Goal: Find specific page/section: Find specific page/section

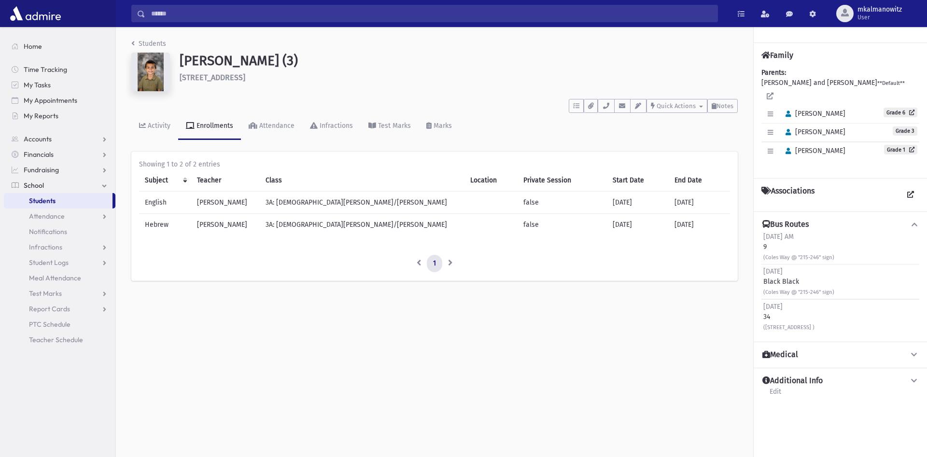
click at [286, 13] on input "Search" at bounding box center [431, 13] width 572 height 17
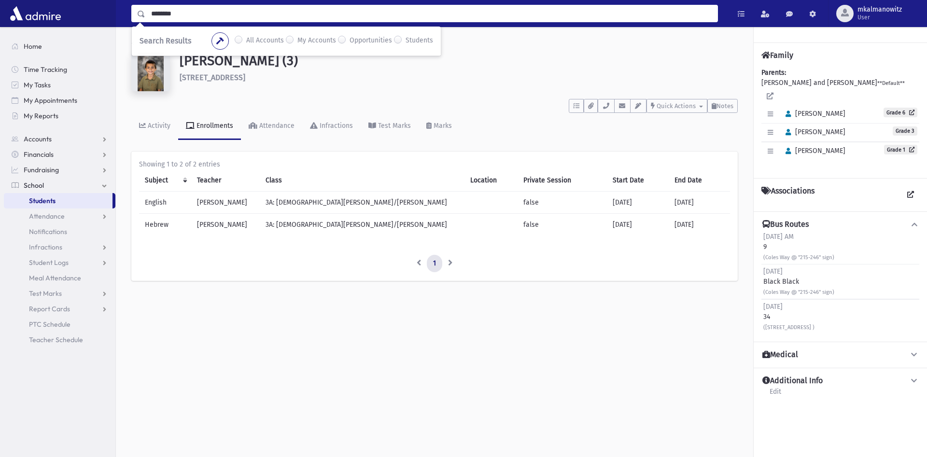
type input "********"
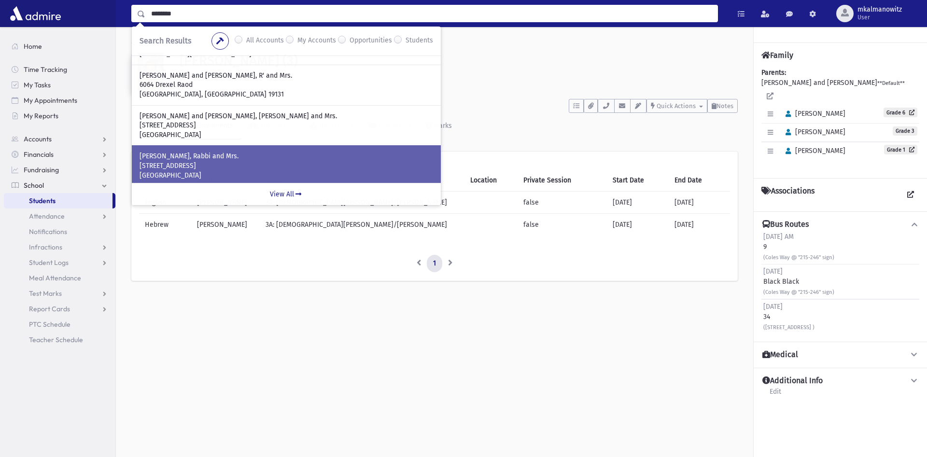
scroll to position [49, 0]
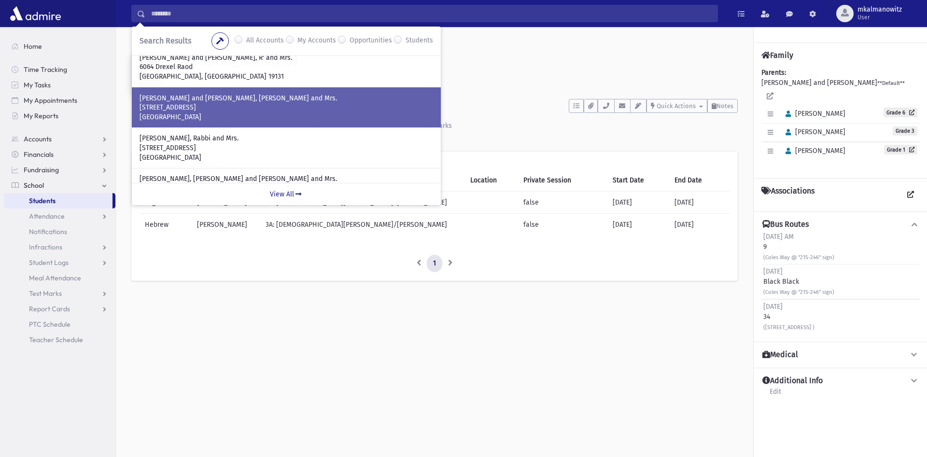
click at [226, 110] on p "11 Sherwood Drive" at bounding box center [287, 108] width 294 height 10
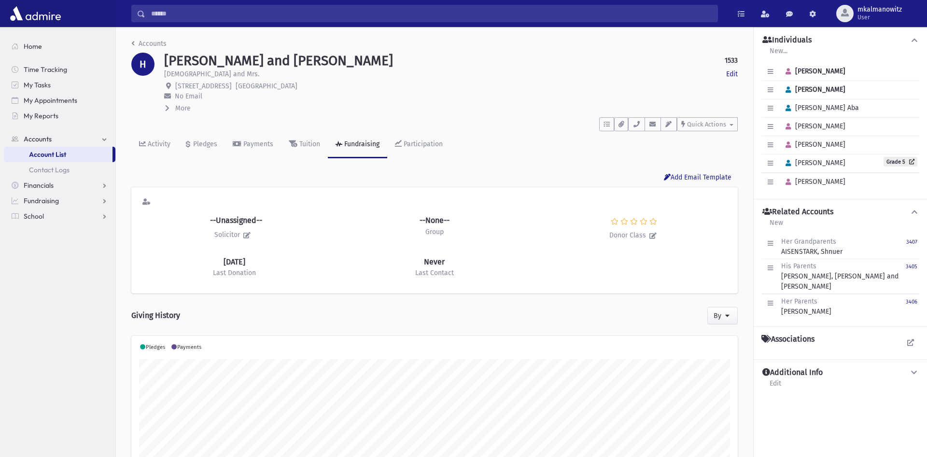
scroll to position [152, 607]
click at [907, 164] on icon at bounding box center [910, 161] width 9 height 5
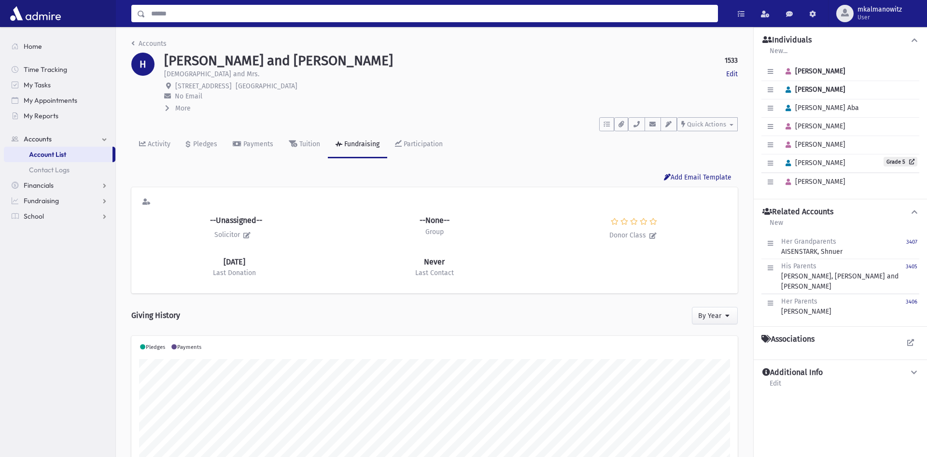
click at [606, 14] on input "Search" at bounding box center [431, 13] width 572 height 17
type input "**********"
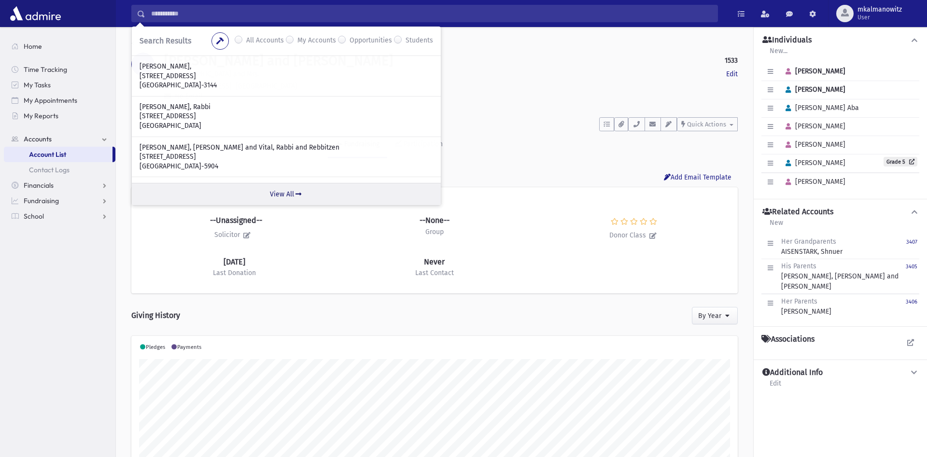
click at [283, 194] on link "View All" at bounding box center [286, 194] width 309 height 22
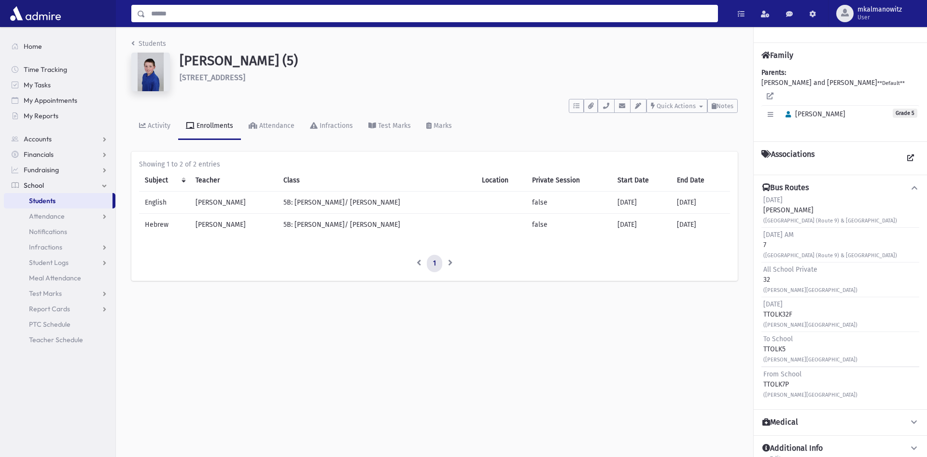
click at [272, 20] on input "Search" at bounding box center [431, 13] width 572 height 17
type input "******"
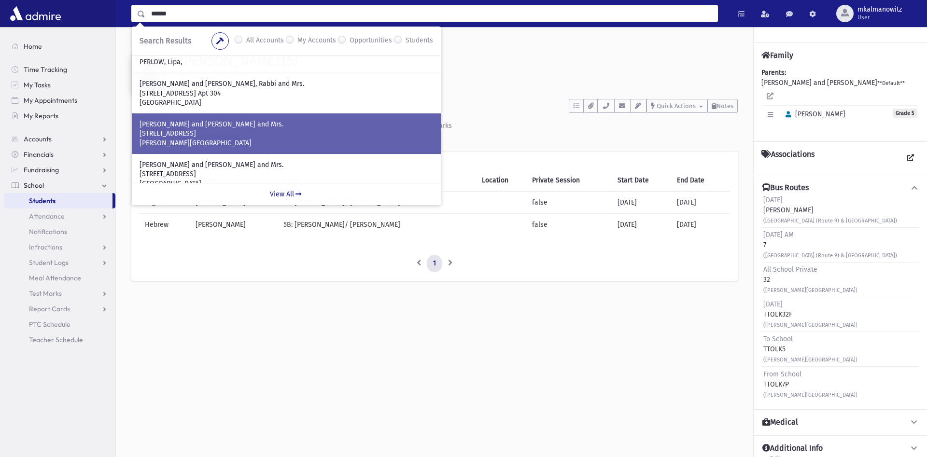
scroll to position [148, 0]
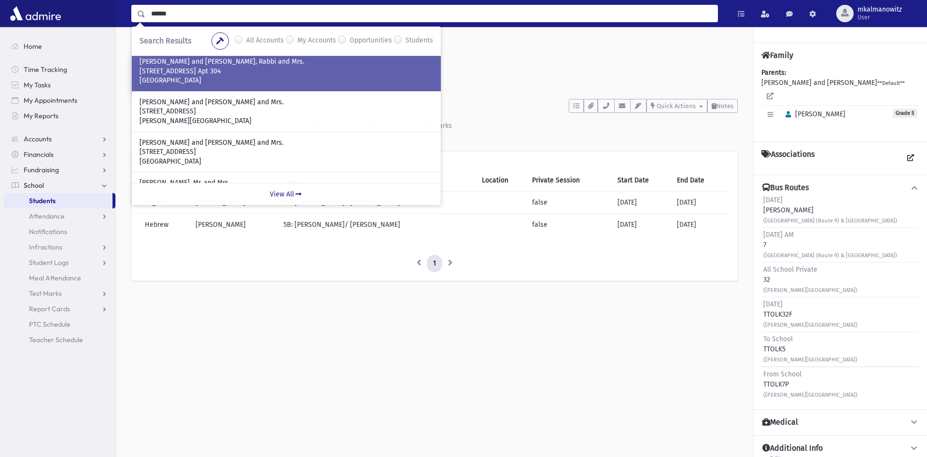
click at [244, 64] on p "PERLOW, Raphael and Miriam, Rabbi and Mrs." at bounding box center [287, 62] width 294 height 10
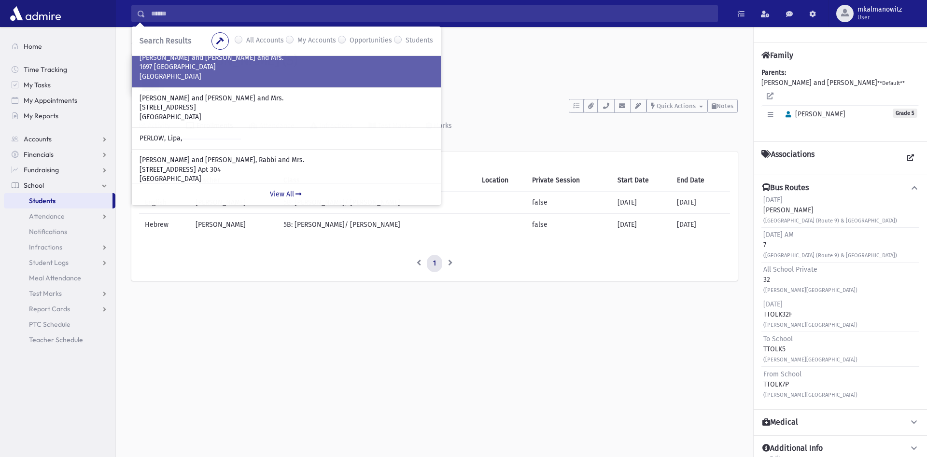
scroll to position [0, 0]
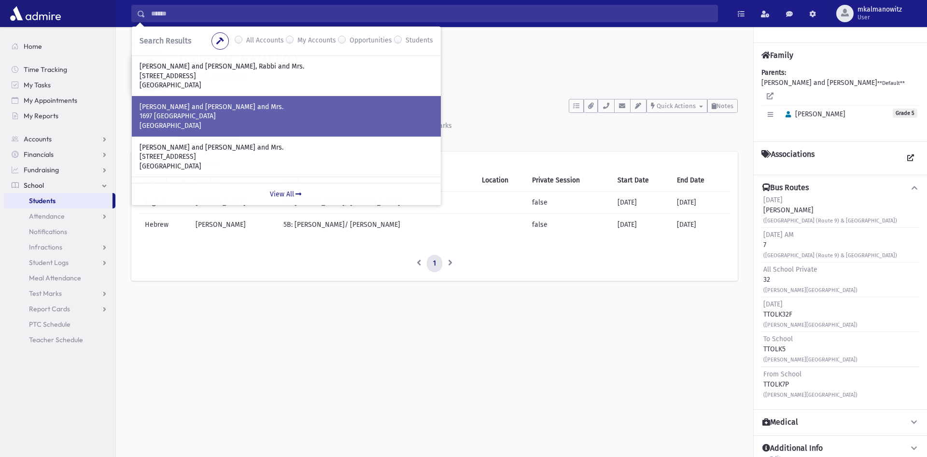
click at [265, 81] on p "958 Madison Ave" at bounding box center [287, 76] width 294 height 10
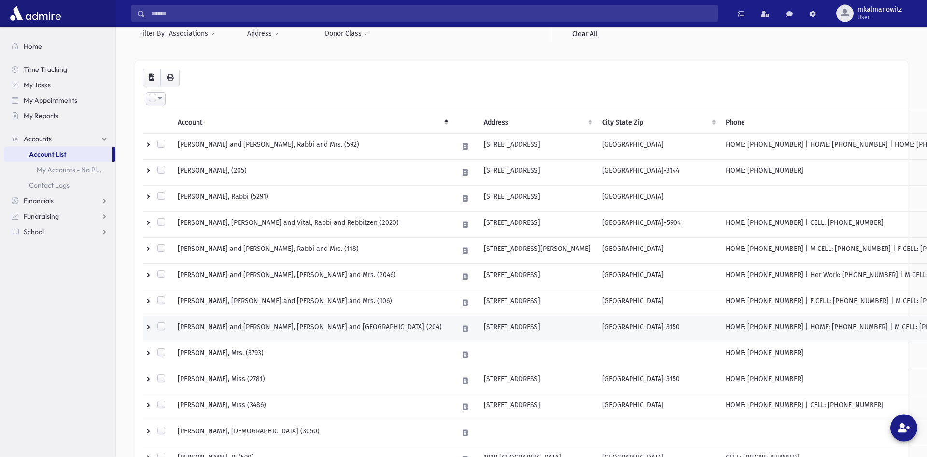
scroll to position [99, 0]
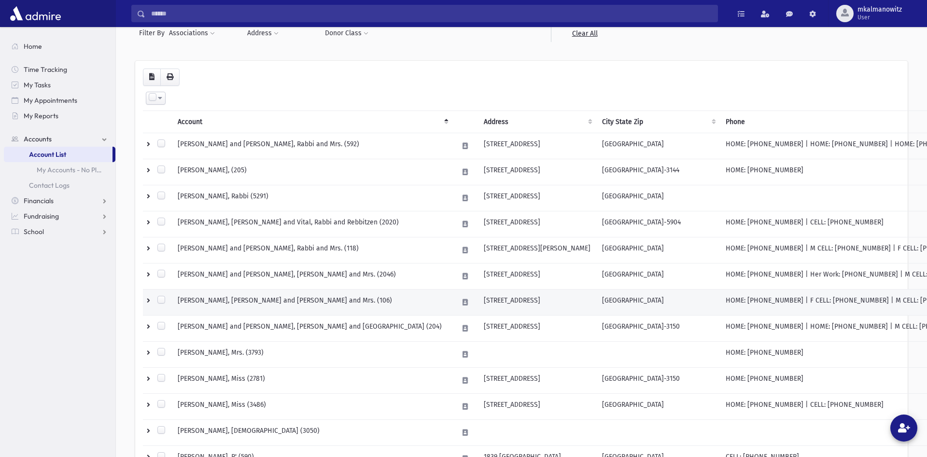
click at [148, 301] on td at bounding box center [157, 302] width 29 height 26
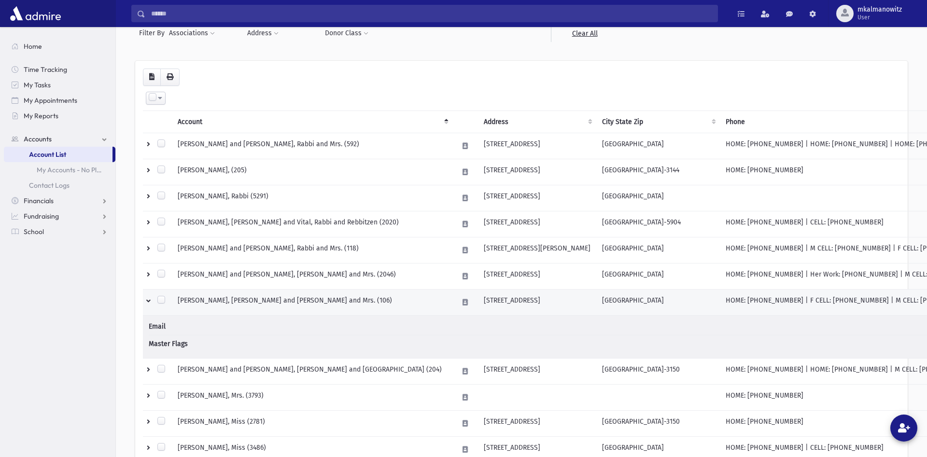
click at [596, 299] on td "[GEOGRAPHIC_DATA]" at bounding box center [658, 302] width 124 height 26
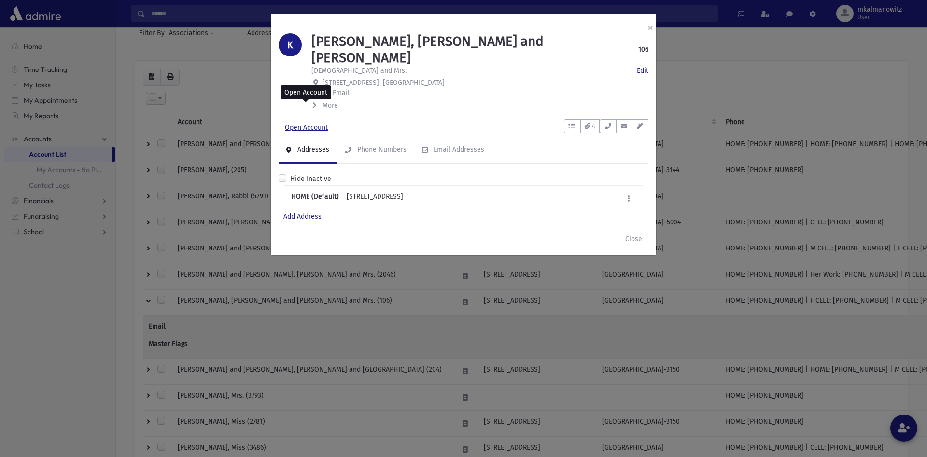
click at [317, 119] on link "Open Account" at bounding box center [307, 127] width 56 height 17
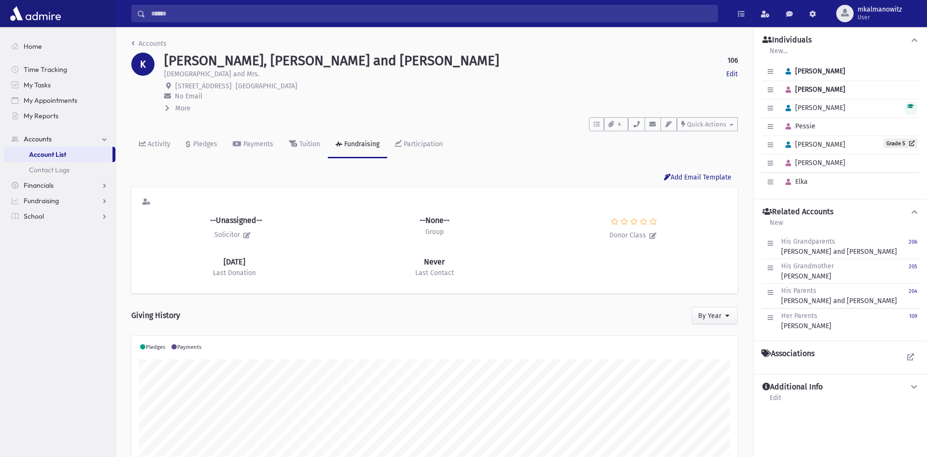
scroll to position [152, 607]
click at [889, 144] on link "Grade 5" at bounding box center [901, 144] width 34 height 10
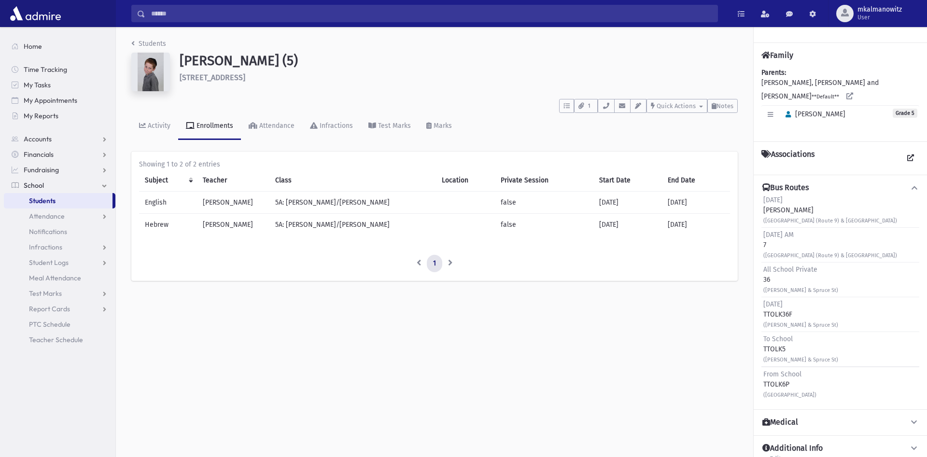
drag, startPoint x: 778, startPoint y: 279, endPoint x: 760, endPoint y: 276, distance: 18.1
click at [760, 276] on div "Bus Routes Sunday Gray Gray (River Ave (Route 9) & Sherwood) Sunday AM 7 (River…" at bounding box center [840, 292] width 173 height 235
click at [775, 283] on div "All School Private 36 (Sharon Ct & Spruce St)" at bounding box center [801, 280] width 75 height 30
drag, startPoint x: 775, startPoint y: 280, endPoint x: 760, endPoint y: 283, distance: 15.7
click at [760, 283] on div "Bus Routes Sunday Gray Gray (River Ave (Route 9) & Sherwood) Sunday AM 7 (River…" at bounding box center [840, 292] width 173 height 235
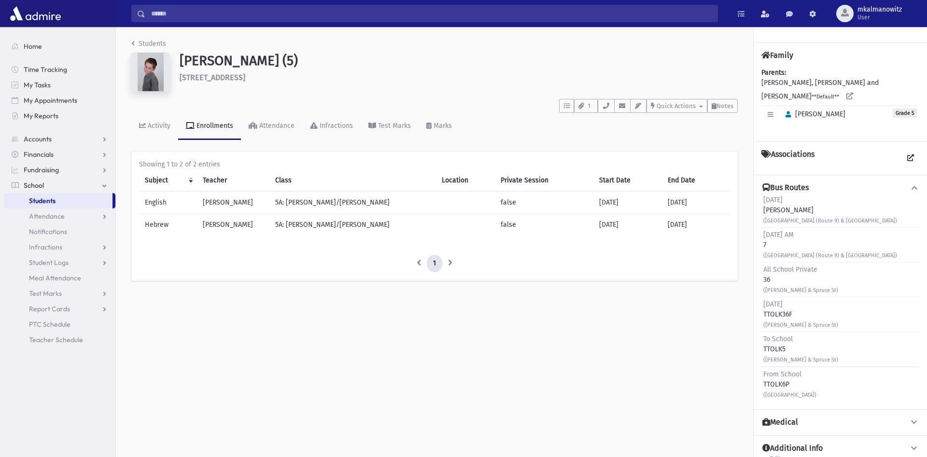
click at [792, 321] on div "(Sharon Ct & Spruce St)" at bounding box center [801, 325] width 75 height 10
click at [814, 273] on span "All School Private" at bounding box center [791, 270] width 54 height 8
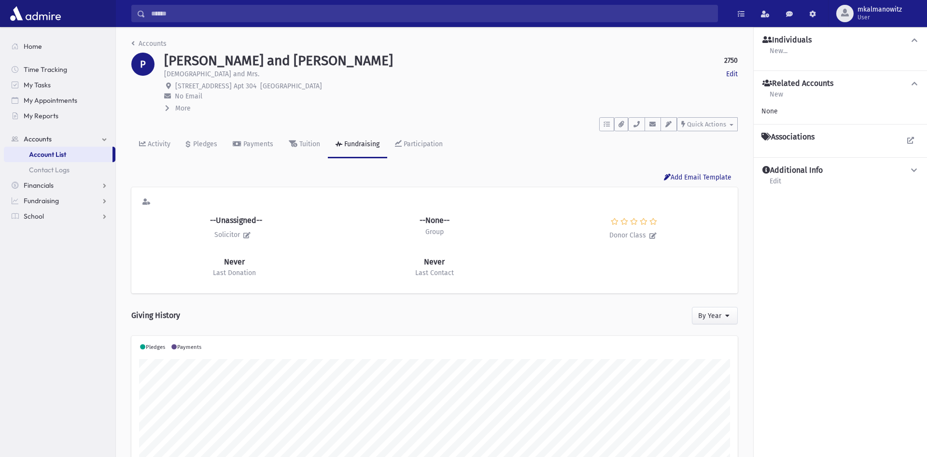
scroll to position [152, 607]
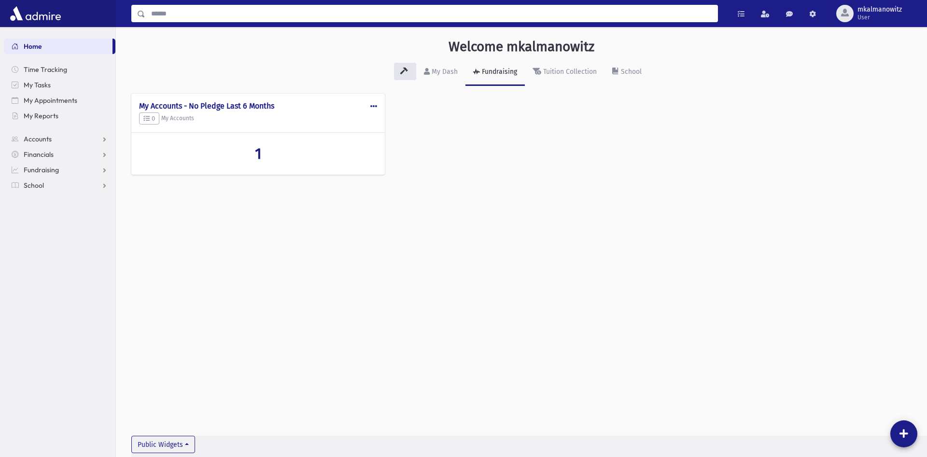
click at [638, 15] on input "Search" at bounding box center [431, 13] width 572 height 17
type input "********"
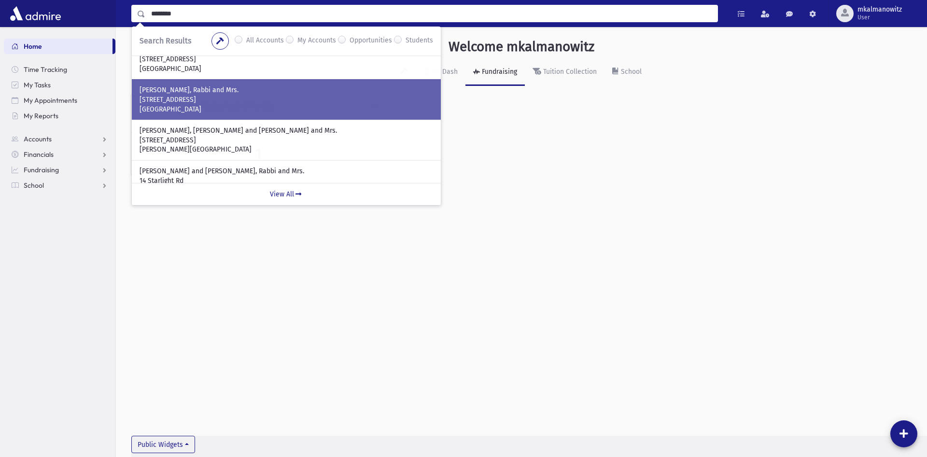
scroll to position [99, 0]
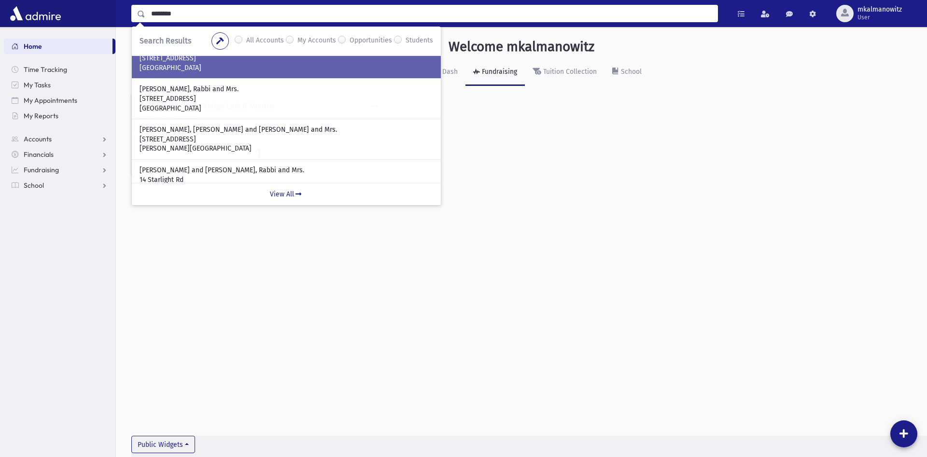
click at [225, 71] on p "Lakewood, NJ 08701" at bounding box center [287, 68] width 294 height 10
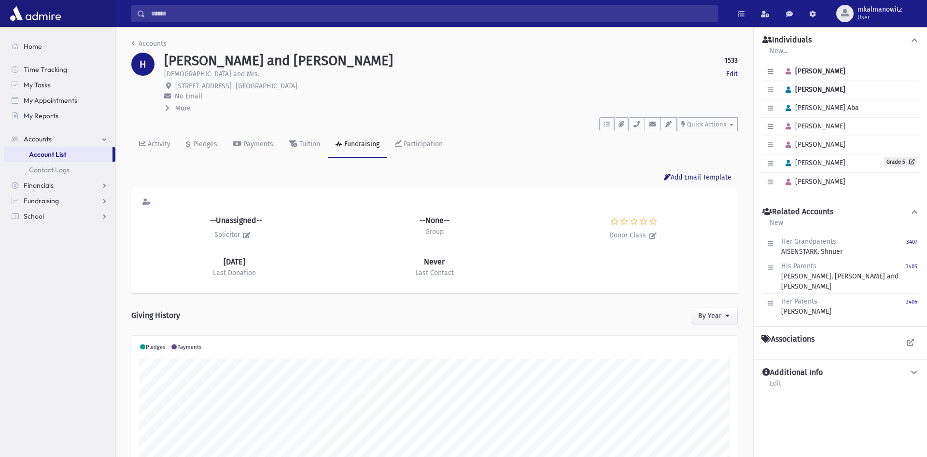
scroll to position [152, 607]
click at [894, 162] on link "Grade 5" at bounding box center [901, 162] width 34 height 10
click at [536, 11] on input "Search" at bounding box center [431, 13] width 572 height 17
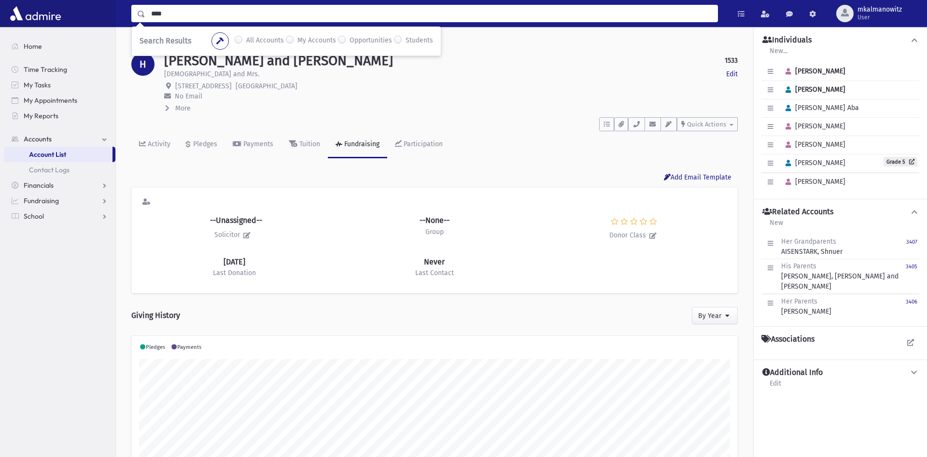
type input "****"
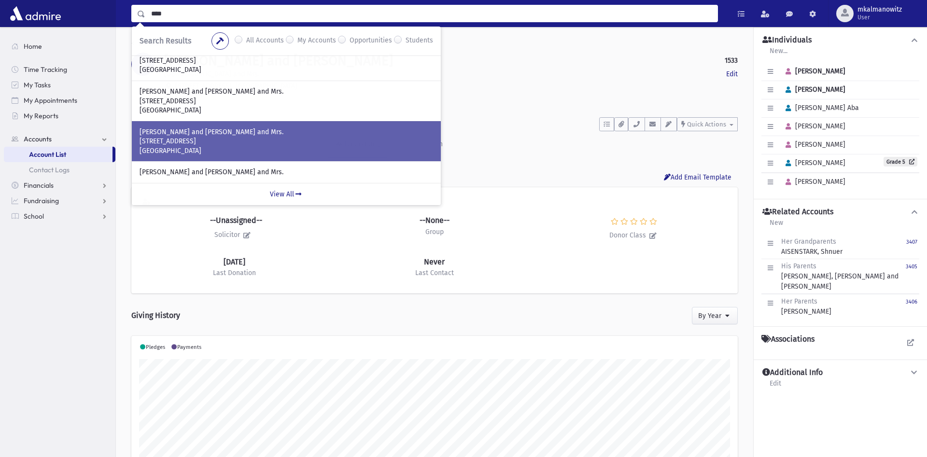
scroll to position [49, 0]
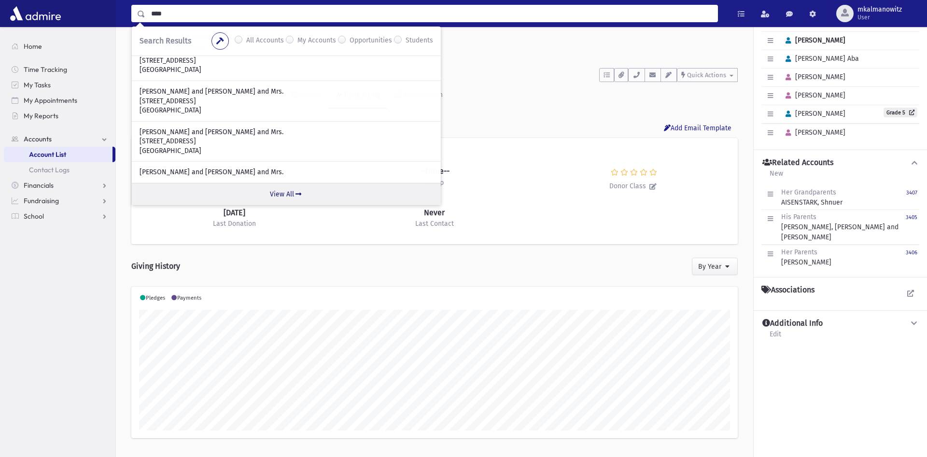
click at [277, 194] on link "View All" at bounding box center [286, 194] width 309 height 22
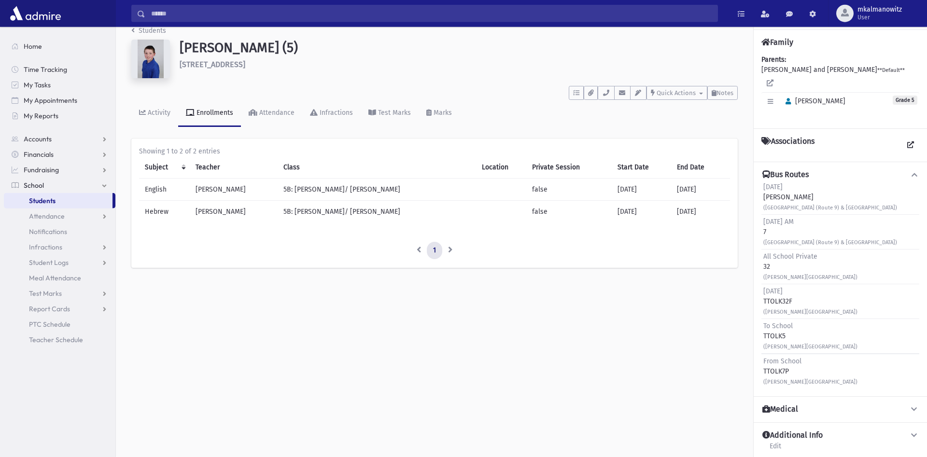
scroll to position [22, 0]
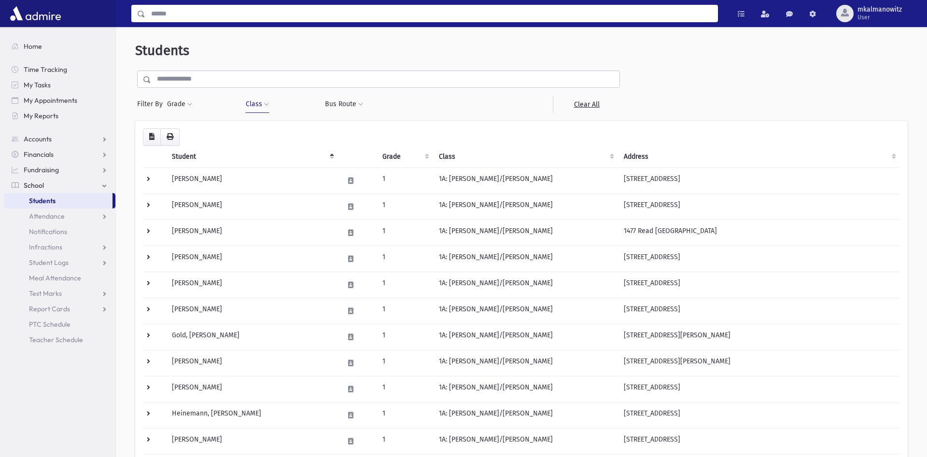
click at [257, 15] on input "Search" at bounding box center [431, 13] width 572 height 17
click at [257, 16] on input "Search" at bounding box center [431, 13] width 572 height 17
click at [167, 12] on input "Search" at bounding box center [431, 13] width 572 height 17
type input "*********"
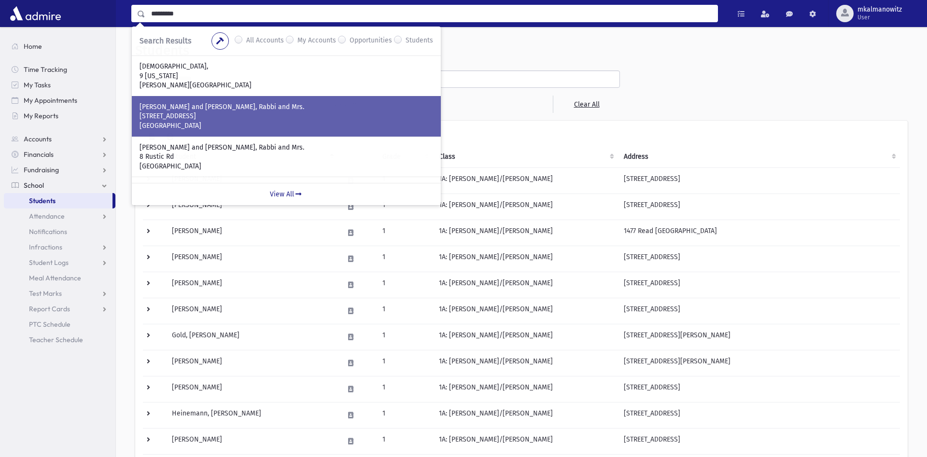
scroll to position [49, 0]
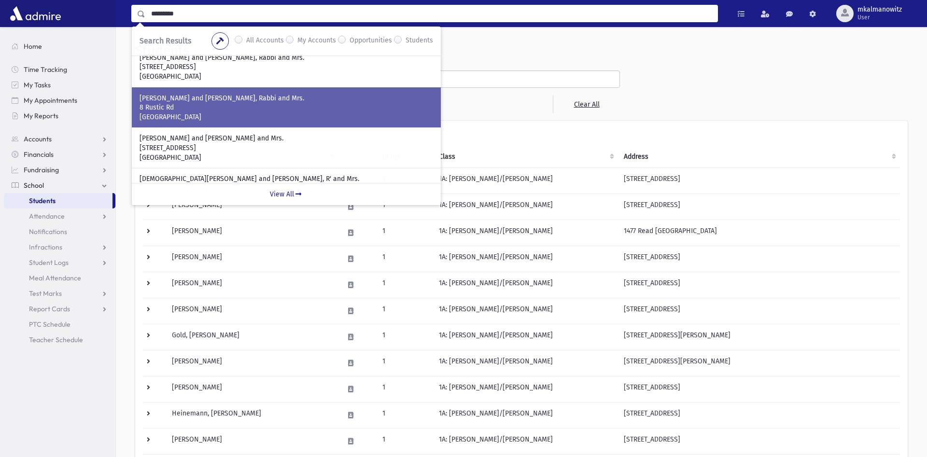
click at [213, 109] on p "8 Rustic Rd" at bounding box center [287, 108] width 294 height 10
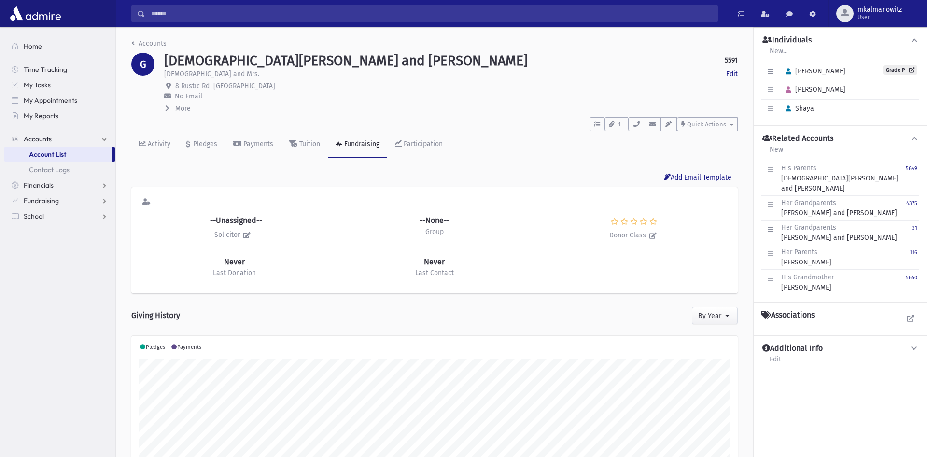
scroll to position [152, 607]
click at [896, 70] on link "Grade P" at bounding box center [900, 70] width 34 height 10
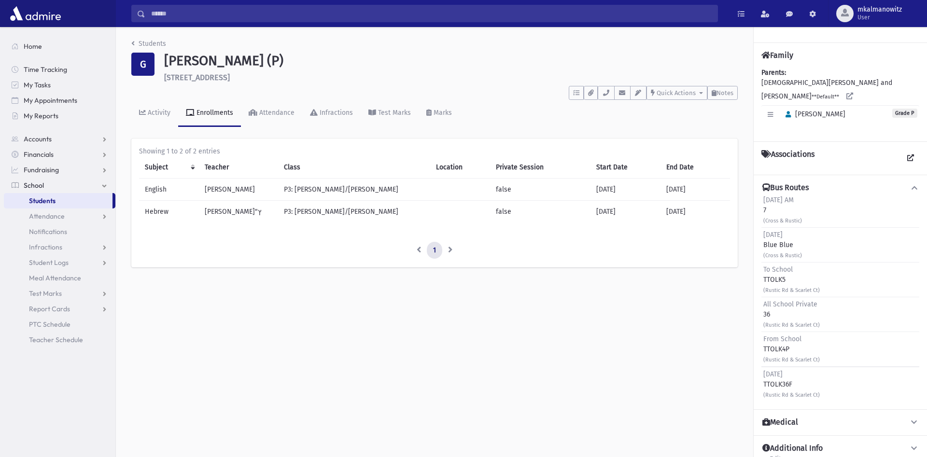
click at [773, 274] on div "To School TTOLK5 (Rustic Rd & Scarlet Ct)" at bounding box center [792, 280] width 57 height 30
drag, startPoint x: 773, startPoint y: 270, endPoint x: 771, endPoint y: 275, distance: 5.2
click at [772, 271] on div "To School TTOLK5 (Rustic Rd & Scarlet Ct)" at bounding box center [792, 280] width 57 height 30
click at [771, 285] on div "(Rustic Rd & Scarlet Ct)" at bounding box center [792, 290] width 57 height 10
drag, startPoint x: 771, startPoint y: 276, endPoint x: 768, endPoint y: 284, distance: 8.1
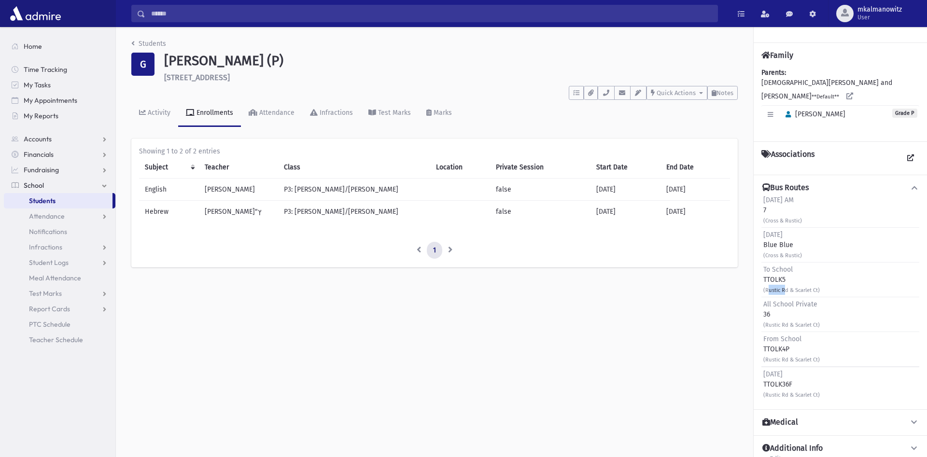
click at [769, 285] on div "(Rustic Rd & Scarlet Ct)" at bounding box center [792, 290] width 57 height 10
click at [771, 287] on small "(Rustic Rd & Scarlet Ct)" at bounding box center [792, 290] width 57 height 6
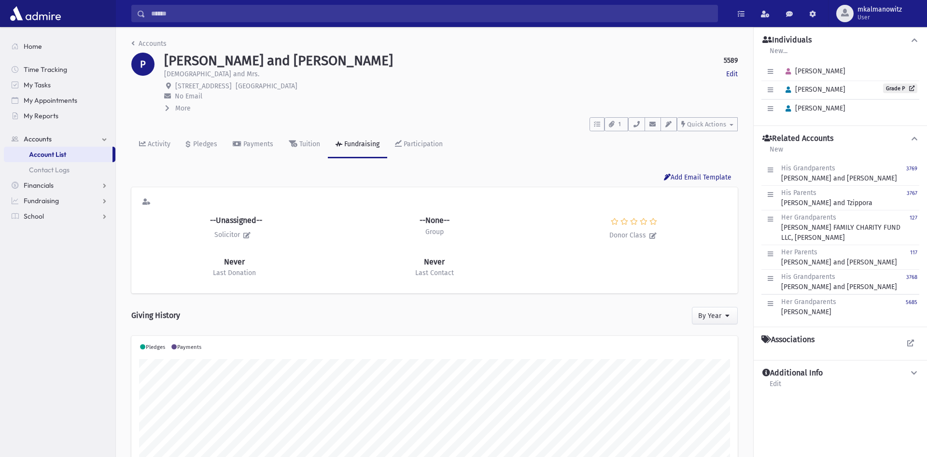
scroll to position [152, 607]
click at [484, 98] on p "No Email" at bounding box center [451, 96] width 574 height 10
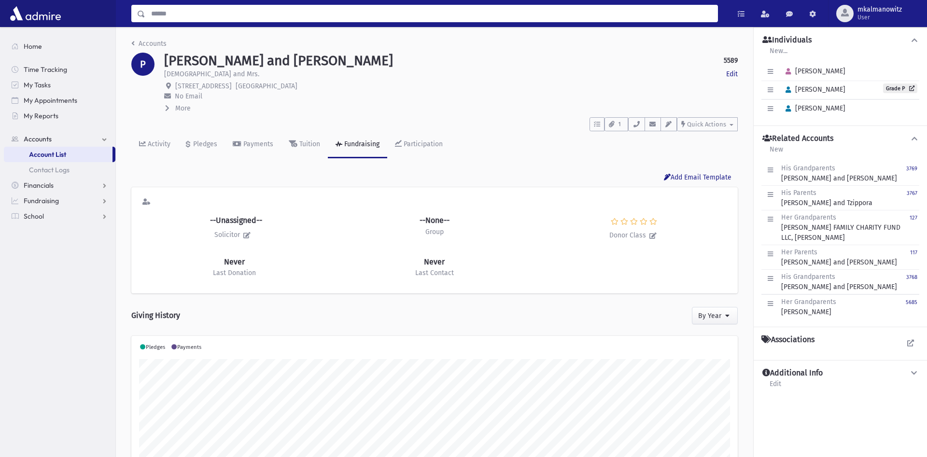
click at [249, 14] on input "Search" at bounding box center [431, 13] width 572 height 17
click at [198, 17] on input "Search" at bounding box center [431, 13] width 572 height 17
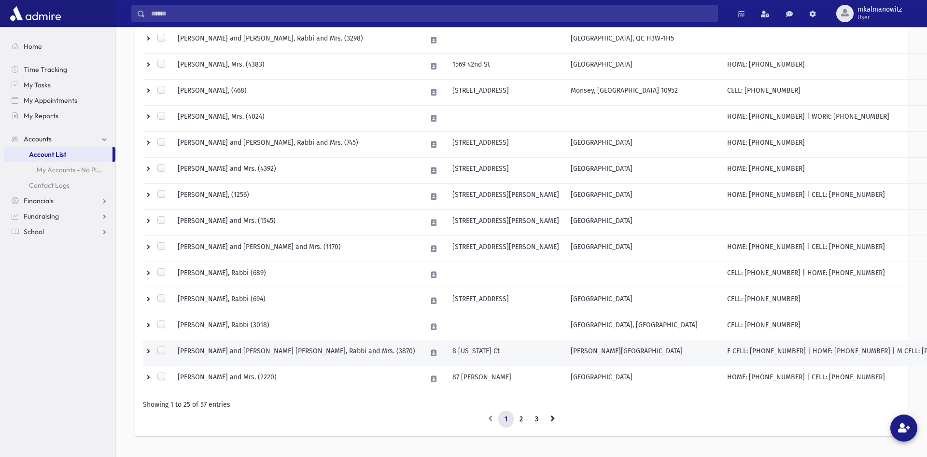
scroll to position [513, 0]
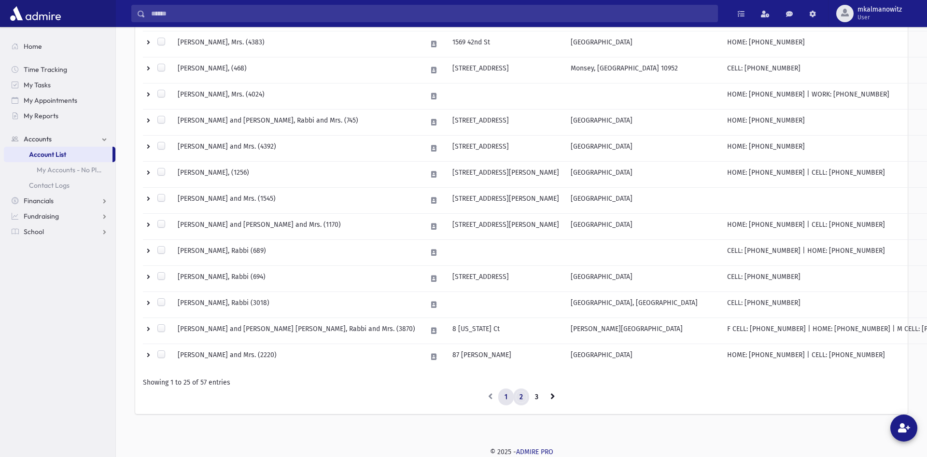
click at [519, 395] on link "2" at bounding box center [521, 397] width 16 height 17
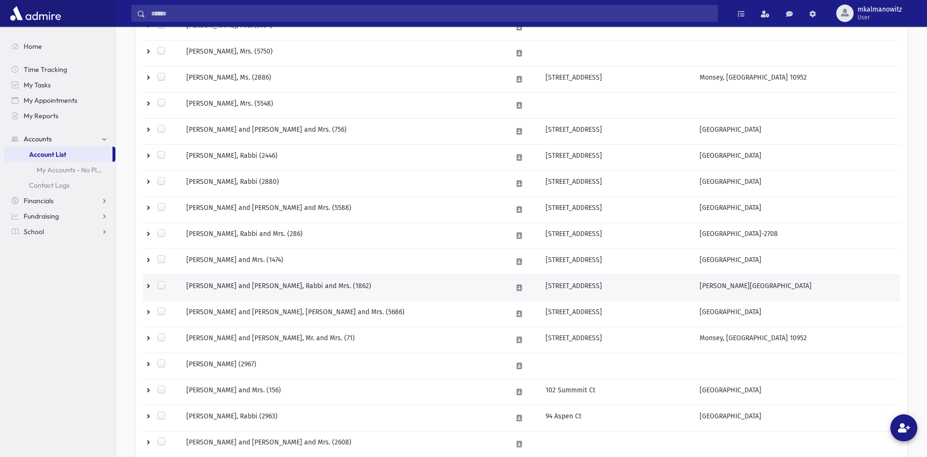
scroll to position [316, 0]
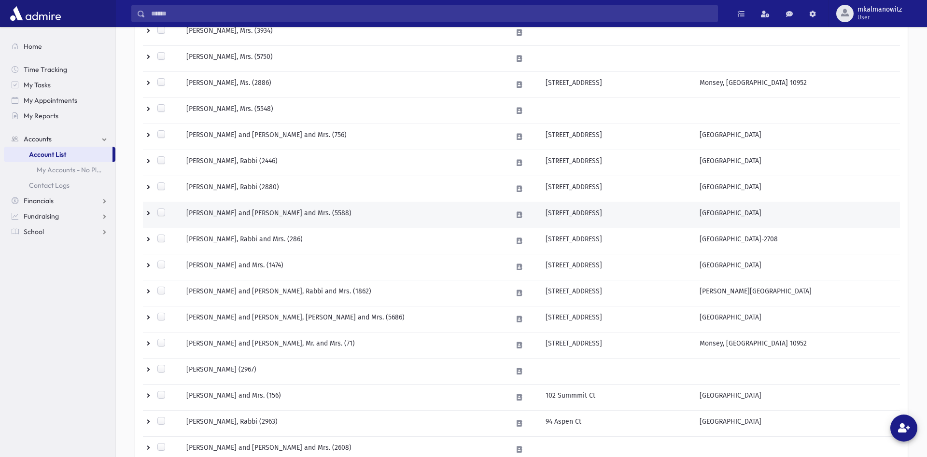
click at [148, 210] on td at bounding box center [162, 215] width 38 height 26
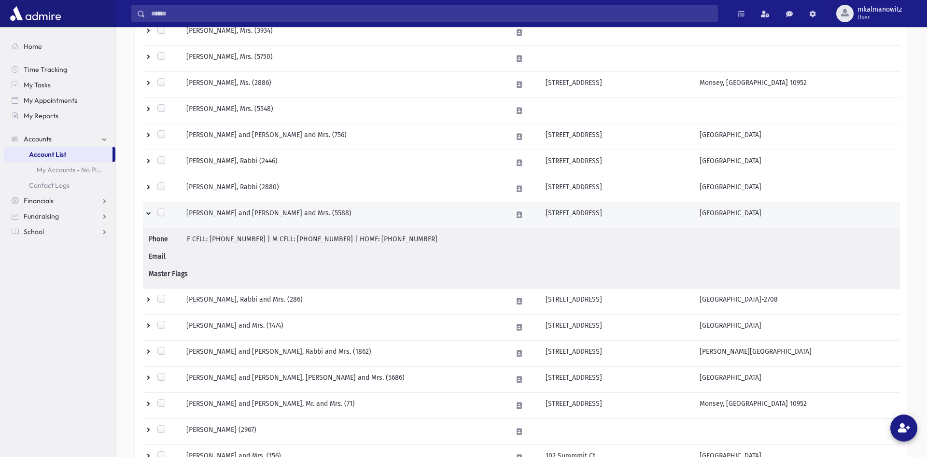
click at [232, 215] on td "KATZ, Shloimy and Chaya Sara, Rabbi and Mrs. (5588)" at bounding box center [344, 215] width 326 height 26
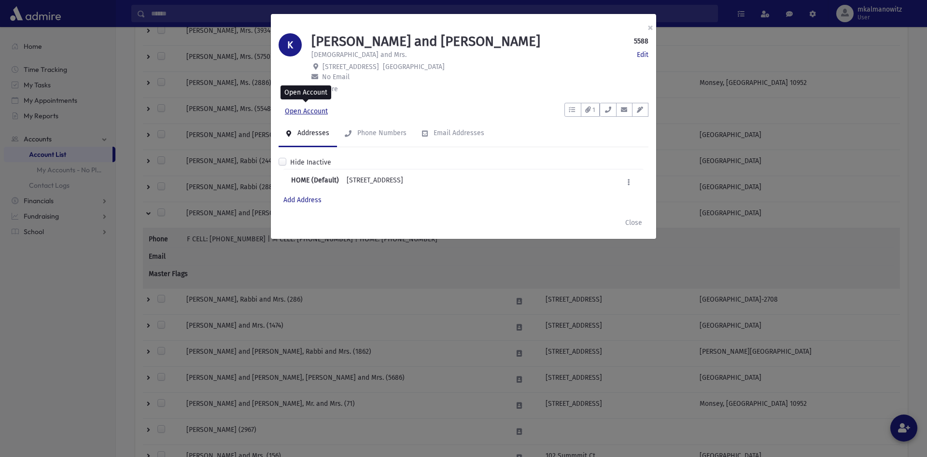
click at [309, 110] on link "Open Account" at bounding box center [307, 111] width 56 height 17
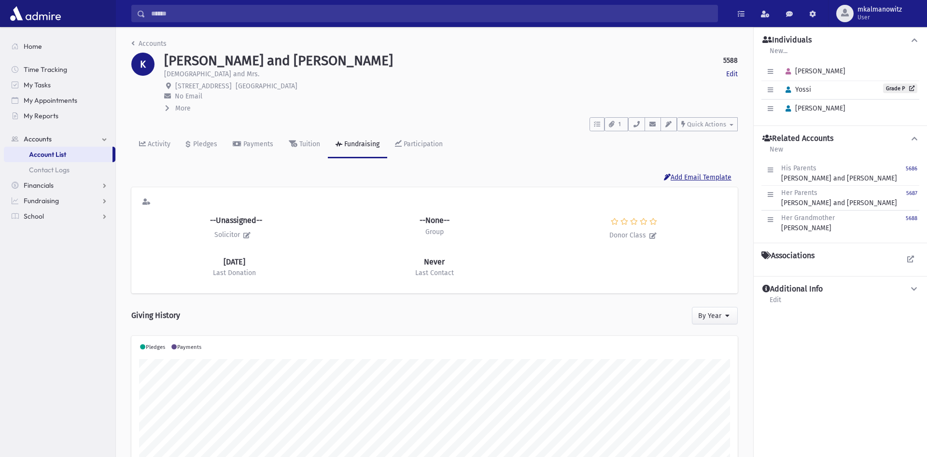
scroll to position [152, 607]
click at [369, 16] on input "Search" at bounding box center [431, 13] width 572 height 17
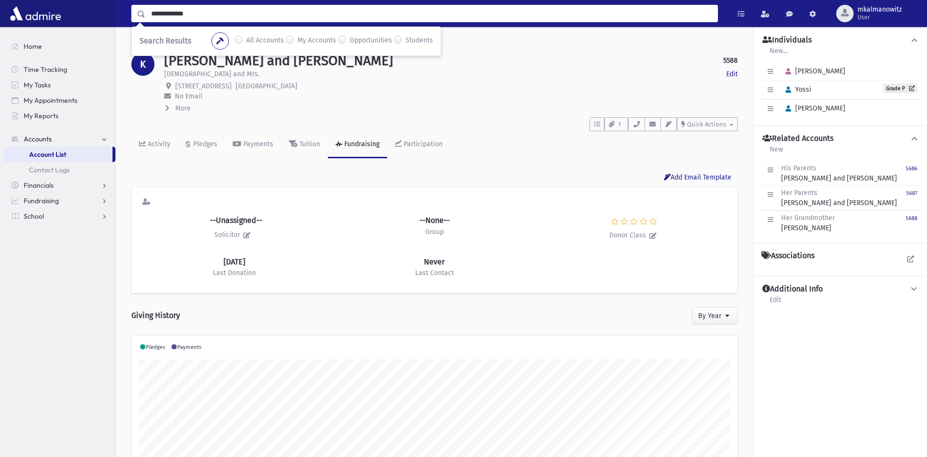
type input "**********"
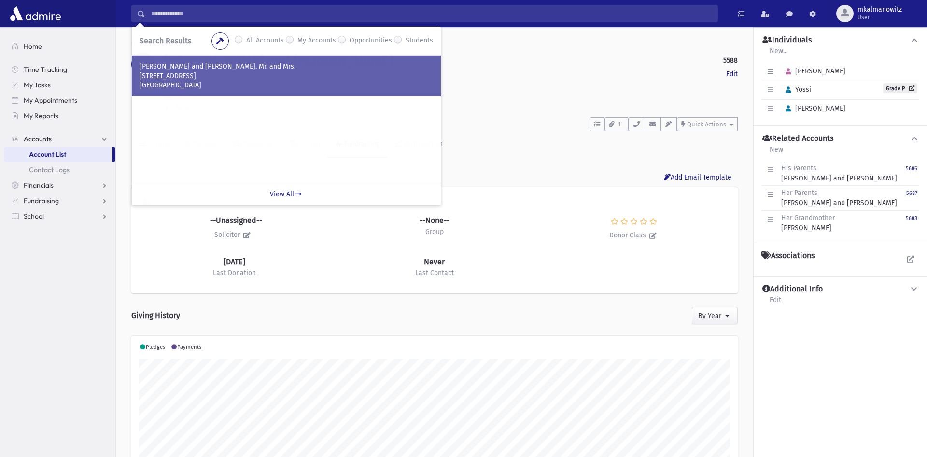
click at [208, 62] on p "KAUFMAN, Chaim and Yenny, Mr. and Mrs." at bounding box center [287, 67] width 294 height 10
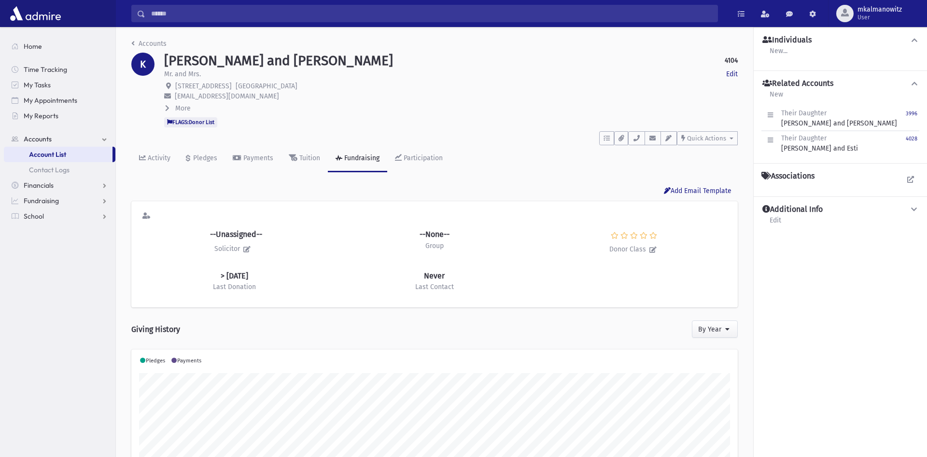
scroll to position [152, 607]
click at [909, 113] on small "3996" at bounding box center [912, 114] width 12 height 6
click at [912, 138] on small "4028" at bounding box center [912, 139] width 12 height 6
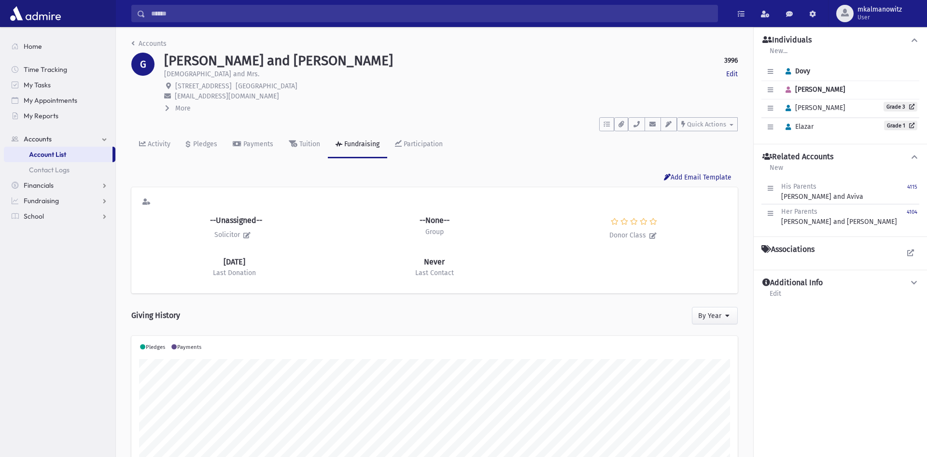
scroll to position [152, 607]
